Goal: Find specific page/section: Find specific page/section

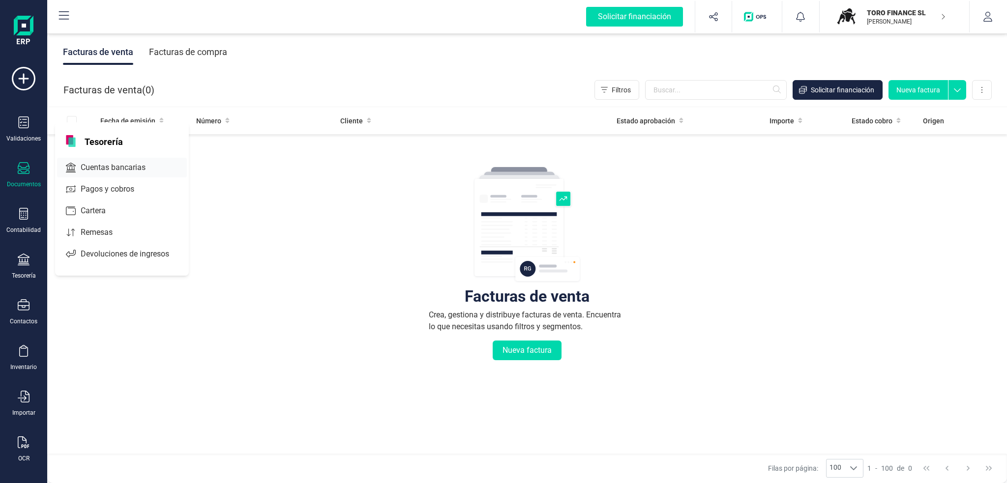
click at [155, 169] on span "Cuentas bancarias" at bounding box center [120, 168] width 87 height 12
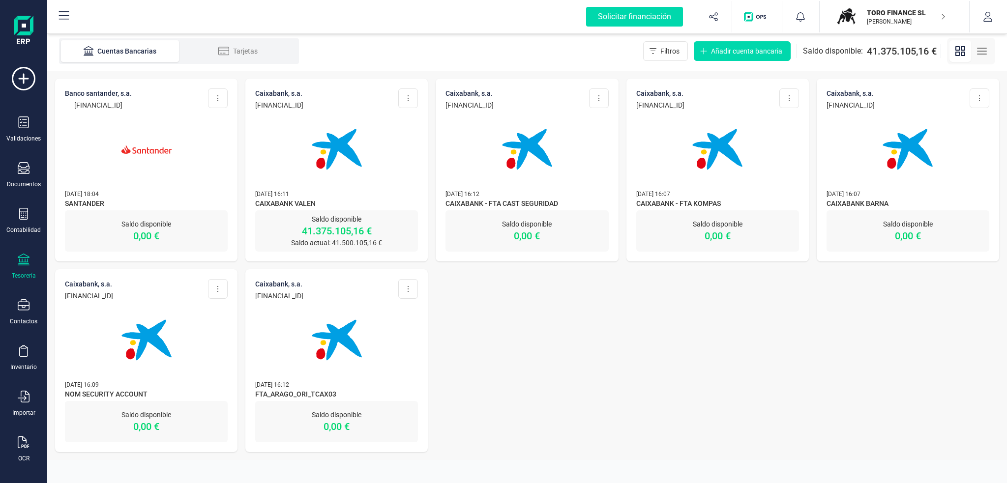
click at [360, 149] on img at bounding box center [336, 149] width 83 height 83
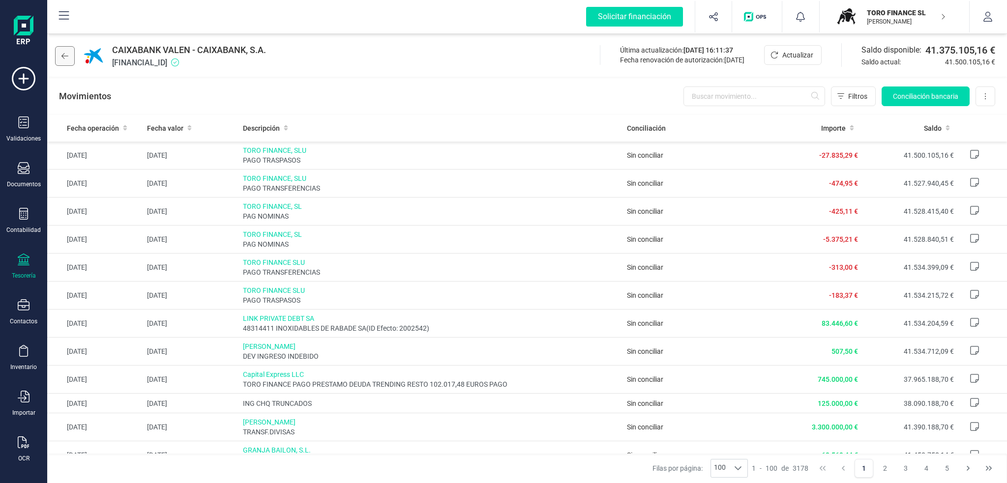
click at [56, 60] on button at bounding box center [65, 56] width 20 height 20
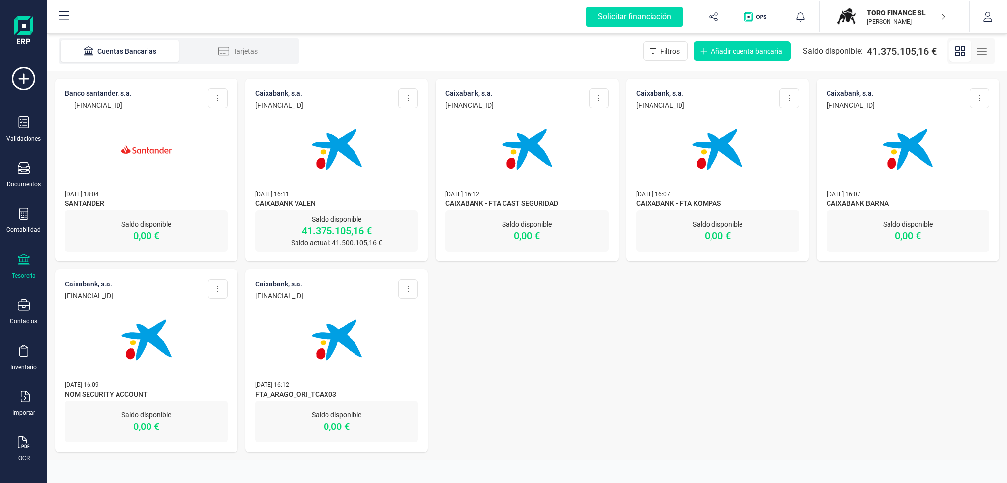
click at [922, 8] on div "TORO FINANCE SL [PERSON_NAME]" at bounding box center [901, 17] width 76 height 22
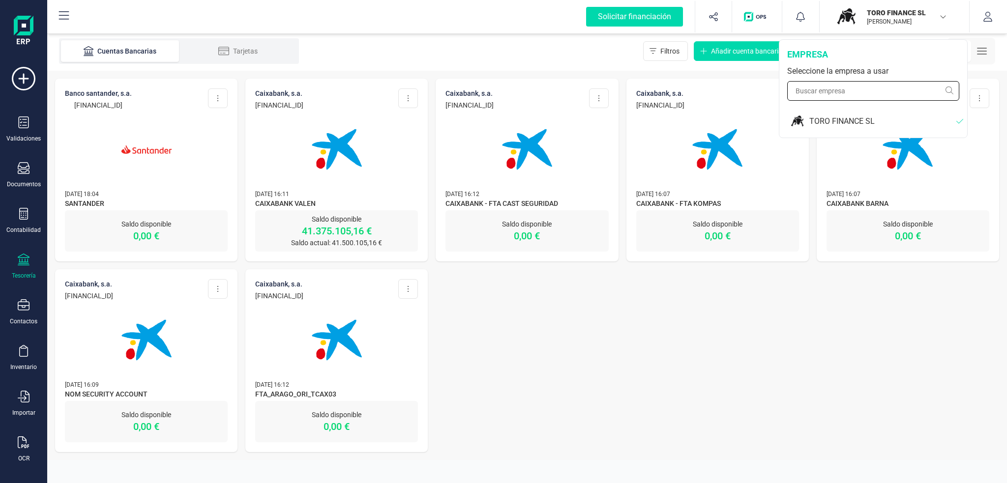
click at [822, 87] on input "text" at bounding box center [873, 91] width 172 height 20
click at [824, 94] on input "link" at bounding box center [873, 91] width 172 height 20
type input "l"
click at [772, 407] on div "BANCO SANTANDER, S.A. [FINANCIAL_ID] Editar cuenta Actualizar Desconectar cuent…" at bounding box center [526, 265] width 959 height 389
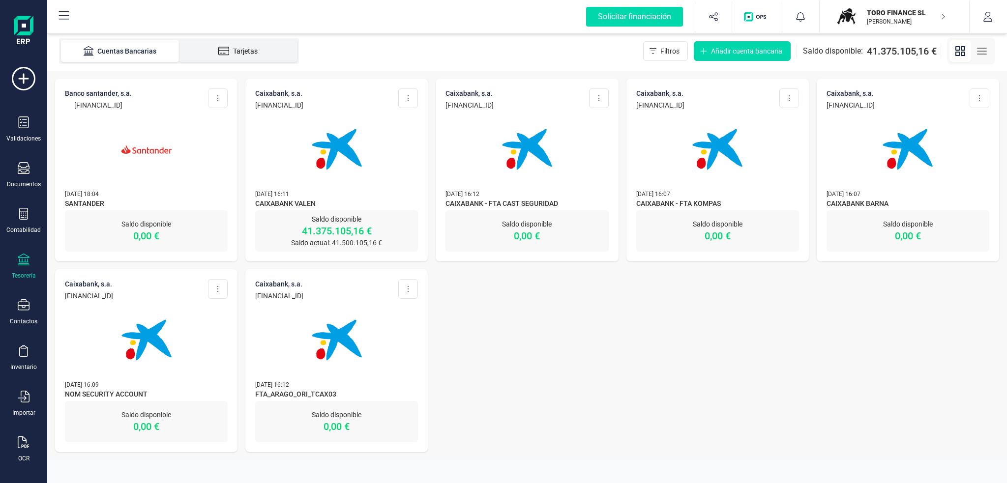
click at [230, 42] on li "Tarjetas" at bounding box center [238, 51] width 118 height 22
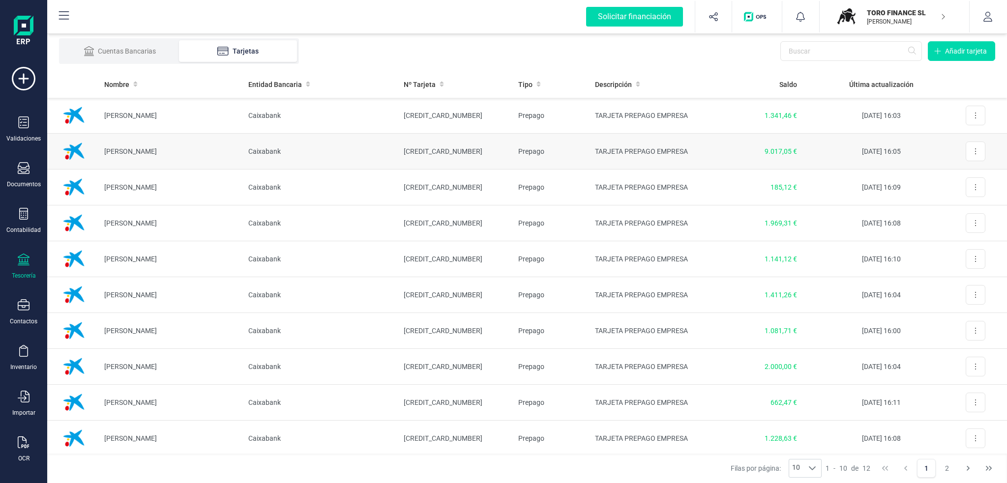
click at [172, 147] on td "[PERSON_NAME]" at bounding box center [168, 152] width 144 height 36
